Goal: Find specific page/section: Find specific page/section

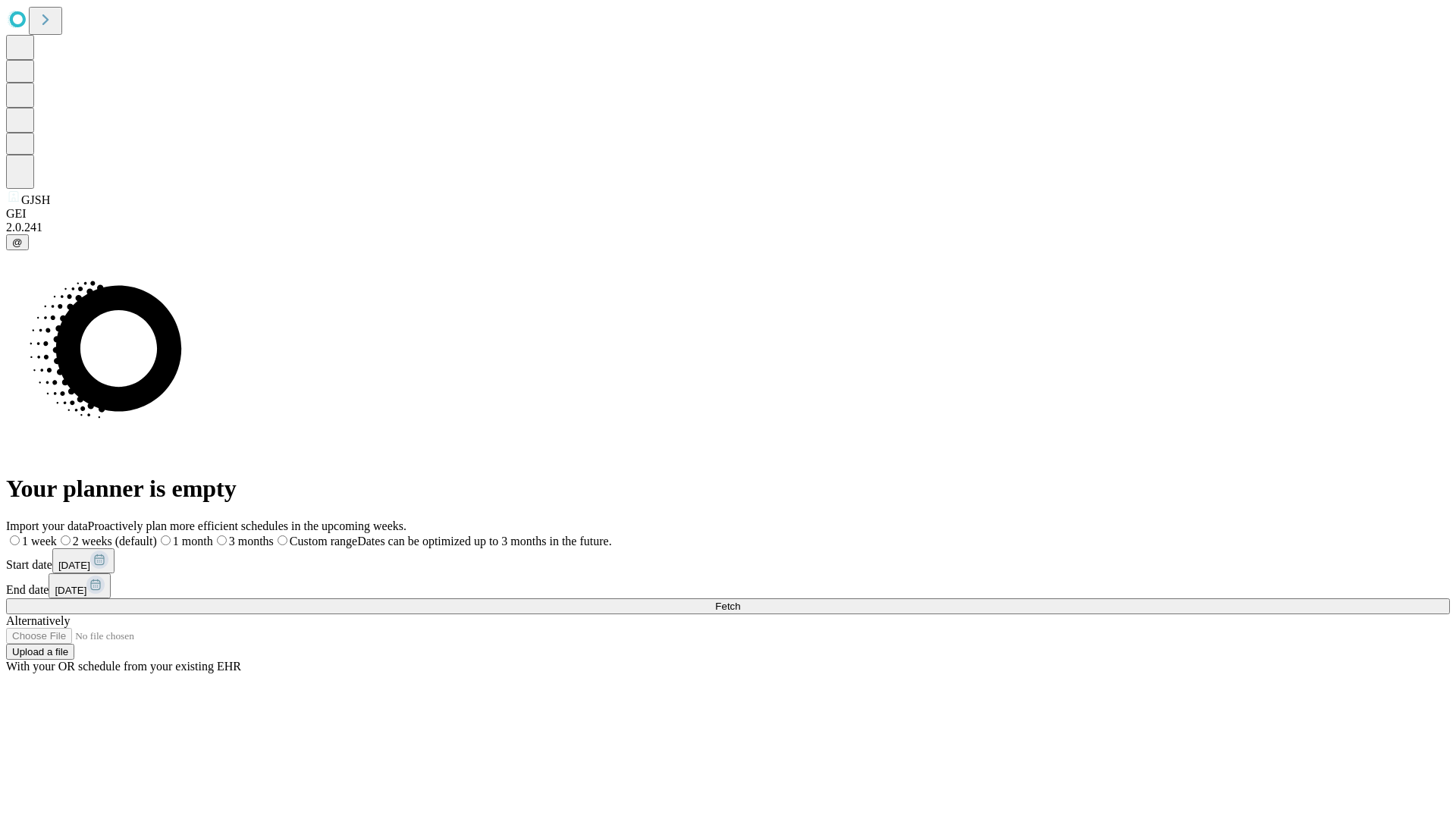
click at [740, 601] on span "Fetch" at bounding box center [728, 606] width 25 height 12
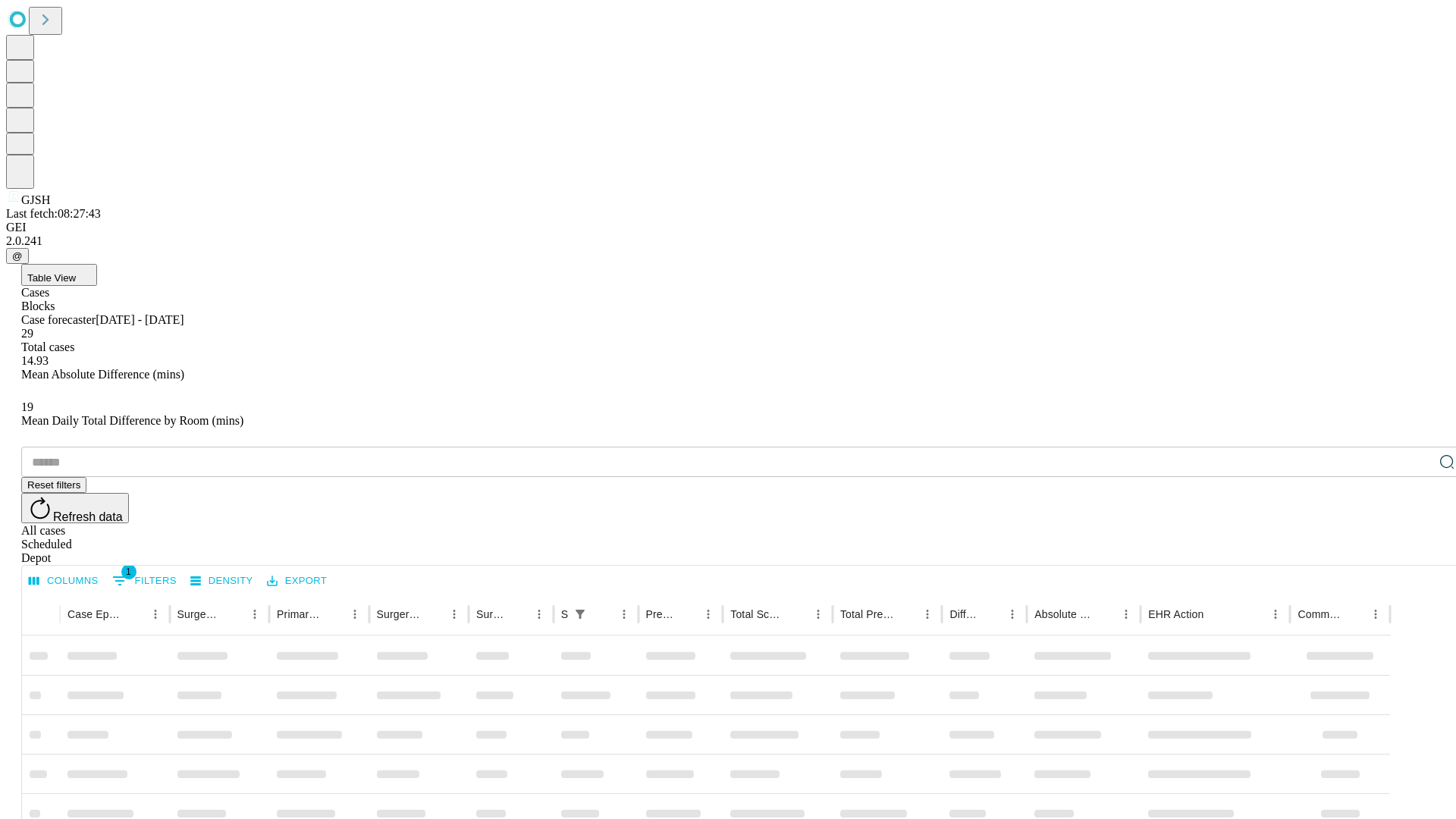
click at [1417, 551] on div "Depot" at bounding box center [743, 558] width 1444 height 14
